Goal: Navigation & Orientation: Find specific page/section

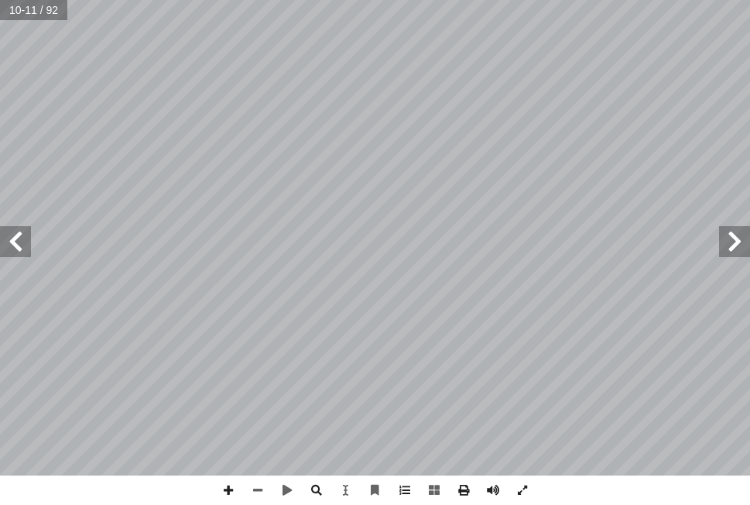
click at [21, 240] on span at bounding box center [15, 241] width 31 height 31
click at [255, 490] on span at bounding box center [257, 489] width 29 height 29
click at [721, 241] on span at bounding box center [734, 241] width 31 height 31
click at [256, 488] on span at bounding box center [257, 489] width 29 height 29
click at [12, 241] on span at bounding box center [15, 241] width 31 height 31
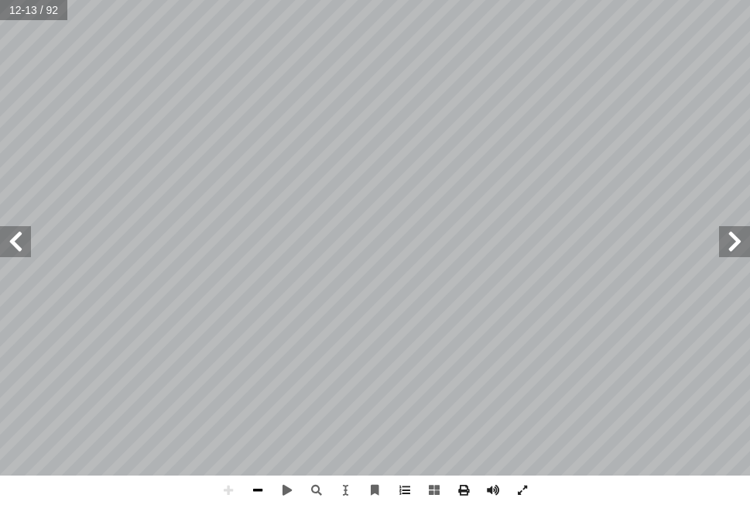
click at [263, 490] on span at bounding box center [257, 489] width 29 height 29
click at [0, 43] on html "الصفحة الرئيسية الصف الأول الصف الثاني الصف الثالث الصف الرابع الصف الخامس الصف…" at bounding box center [375, 52] width 750 height 104
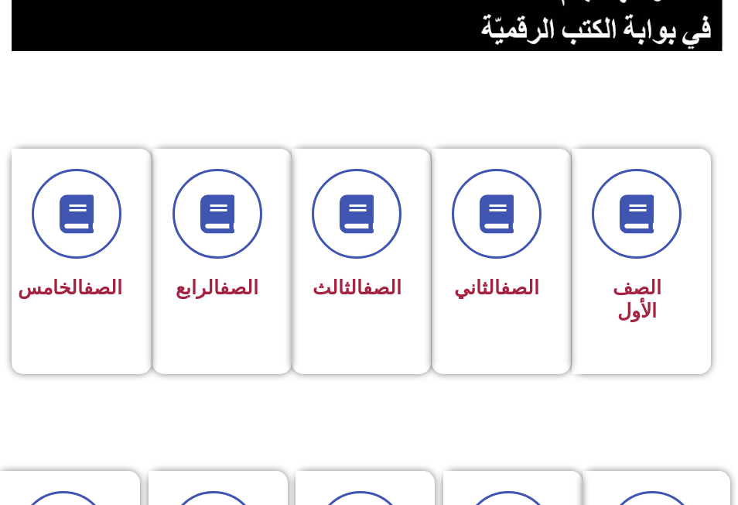
scroll to position [310, 0]
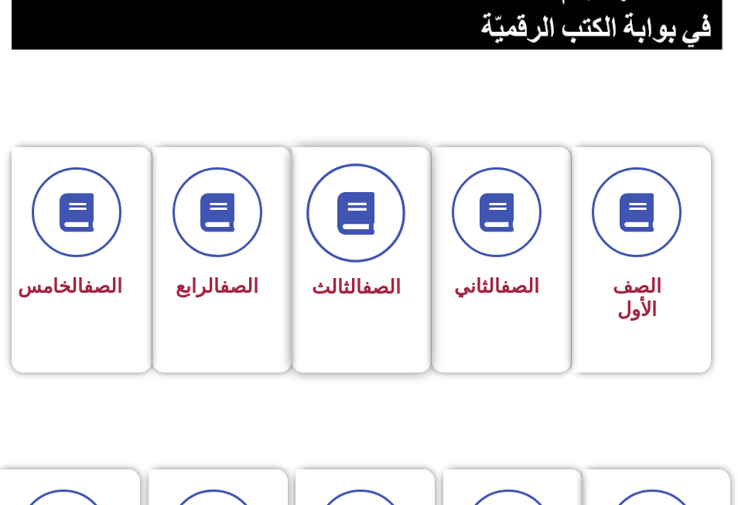
click at [321, 187] on span at bounding box center [356, 212] width 99 height 99
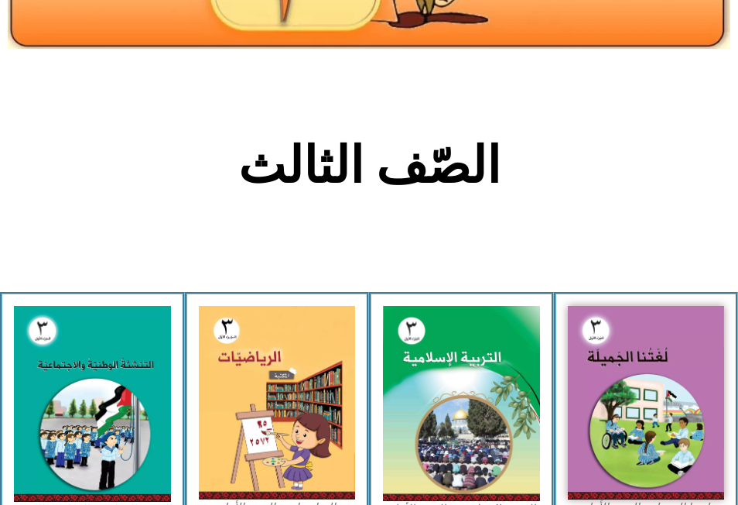
scroll to position [310, 0]
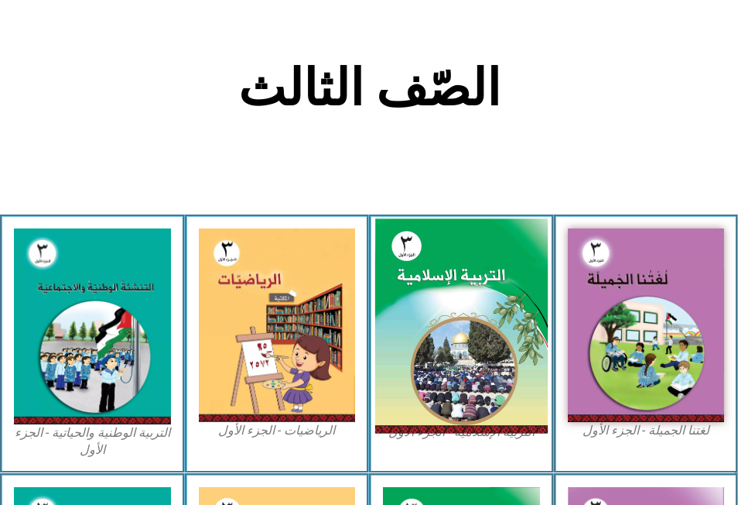
click at [529, 232] on img at bounding box center [461, 326] width 173 height 214
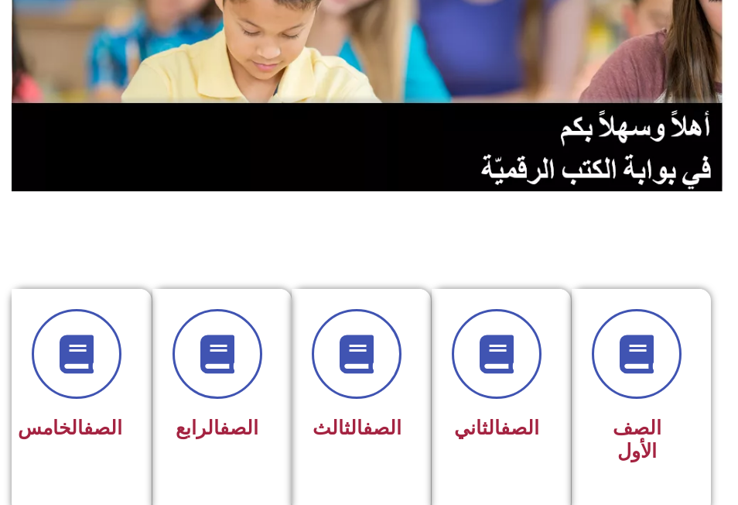
scroll to position [232, 0]
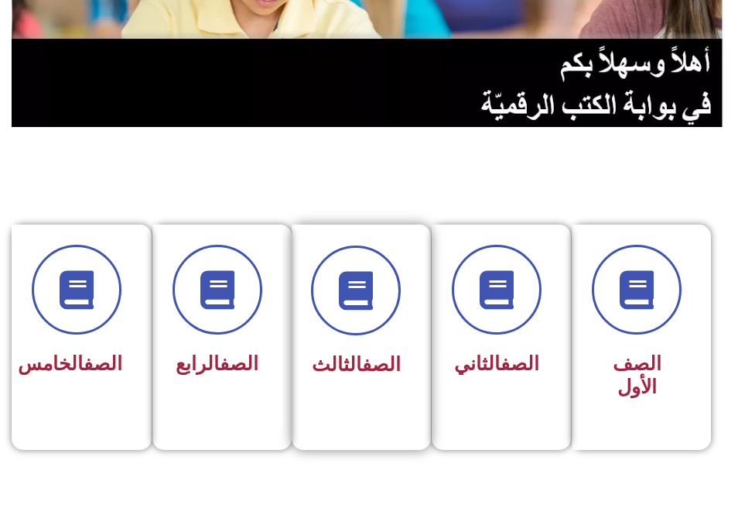
click at [407, 382] on div "الصف الثالث" at bounding box center [357, 326] width 131 height 204
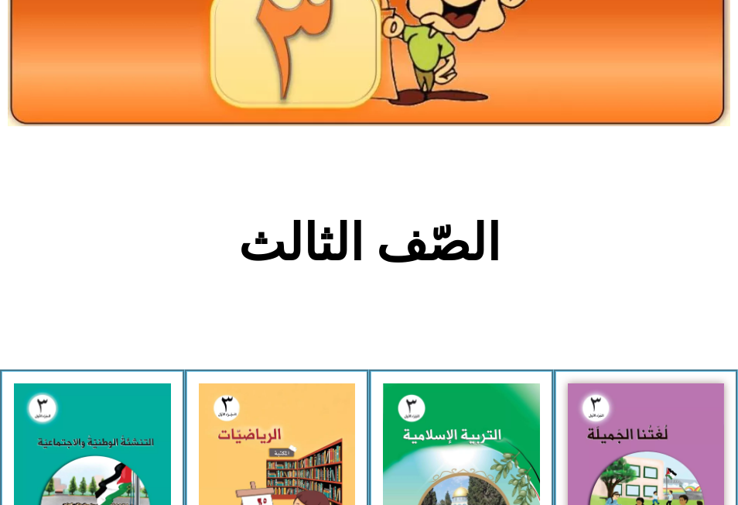
scroll to position [232, 0]
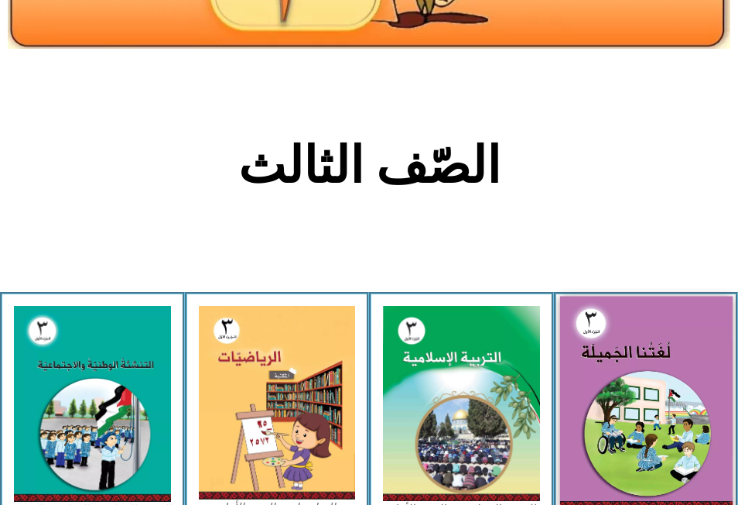
click at [591, 316] on img at bounding box center [646, 402] width 173 height 212
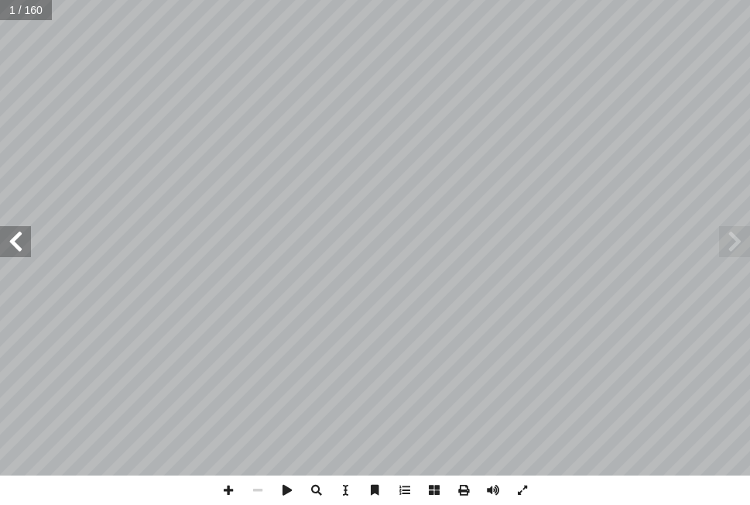
click at [8, 238] on span at bounding box center [15, 241] width 31 height 31
click at [19, 238] on span at bounding box center [15, 241] width 31 height 31
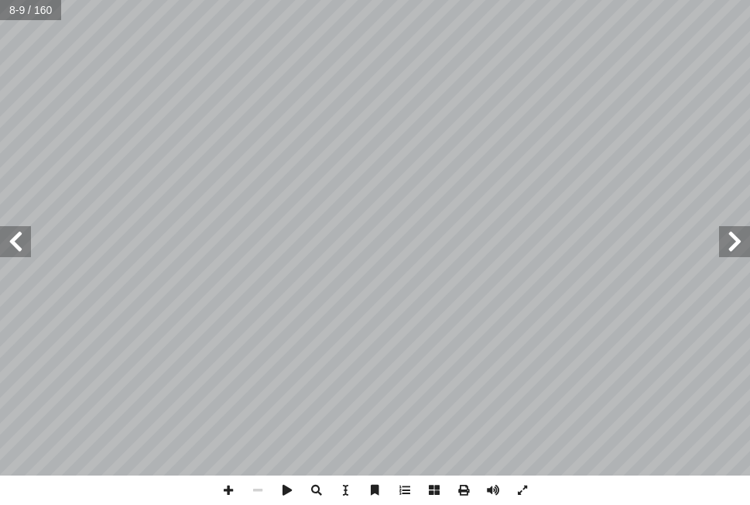
click at [19, 238] on span at bounding box center [15, 241] width 31 height 31
click at [227, 493] on span at bounding box center [228, 489] width 29 height 29
click at [16, 252] on span at bounding box center [15, 241] width 31 height 31
